Goal: Navigation & Orientation: Find specific page/section

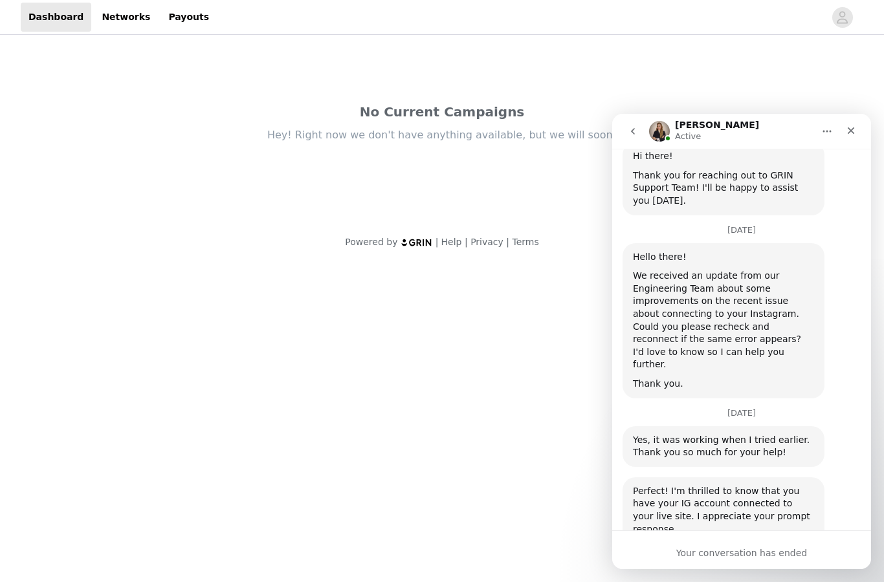
scroll to position [2564, 0]
click at [855, 133] on icon "Close" at bounding box center [850, 130] width 10 height 10
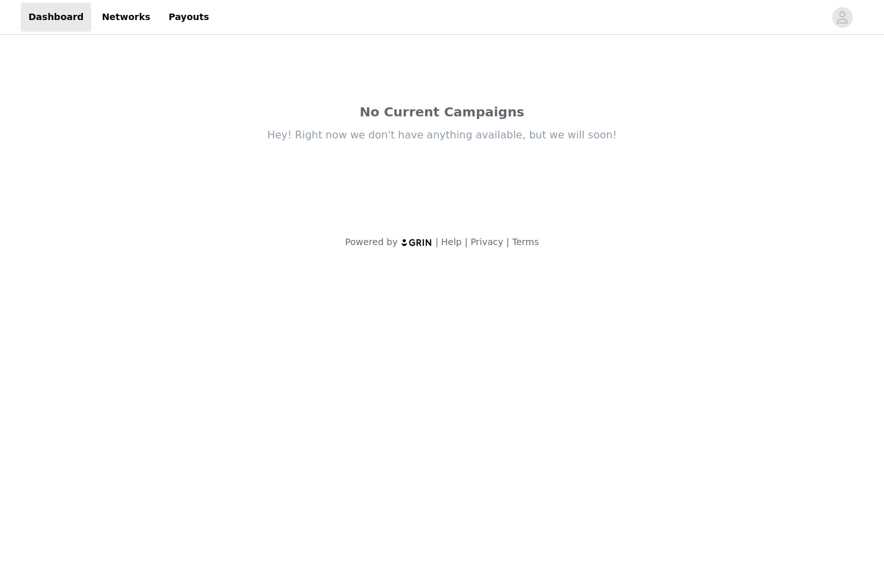
scroll to position [0, 0]
click at [114, 12] on link "Networks" at bounding box center [126, 17] width 64 height 29
click at [119, 16] on link "Networks" at bounding box center [126, 17] width 64 height 29
